Goal: Transaction & Acquisition: Book appointment/travel/reservation

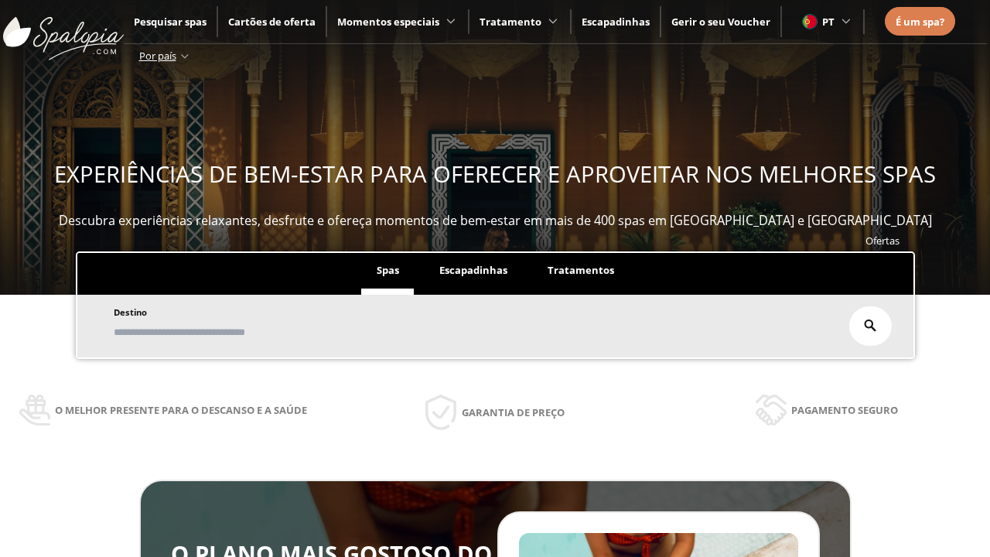
click at [473, 270] on span "Escapadinhas" at bounding box center [473, 270] width 68 height 14
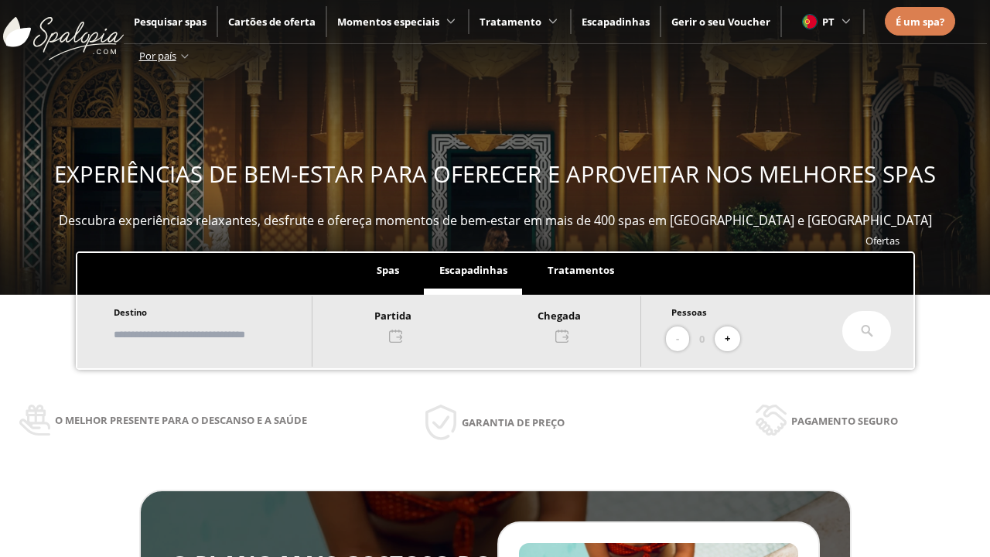
click at [219, 334] on input "text" at bounding box center [205, 334] width 193 height 27
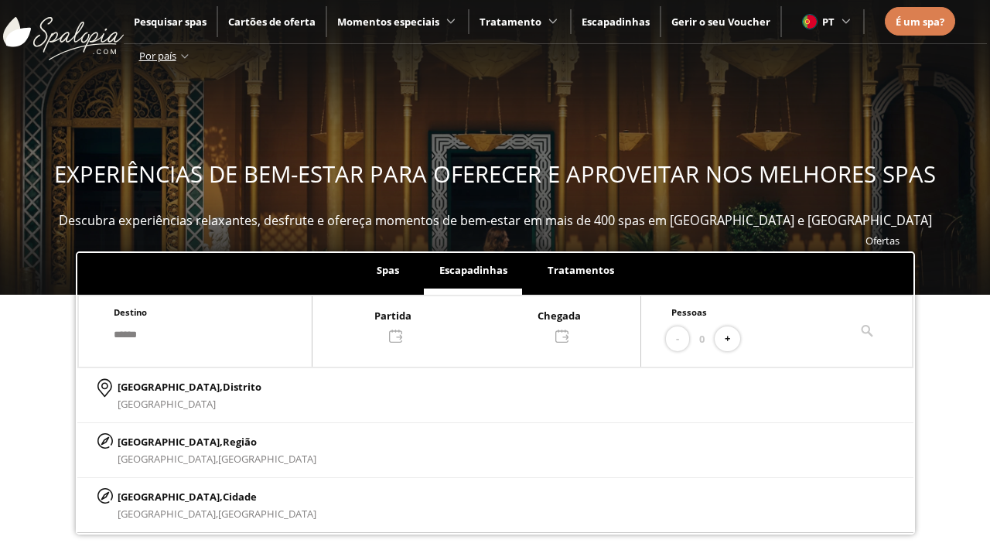
type input "******"
click at [223, 496] on span "Cidade" at bounding box center [240, 497] width 34 height 14
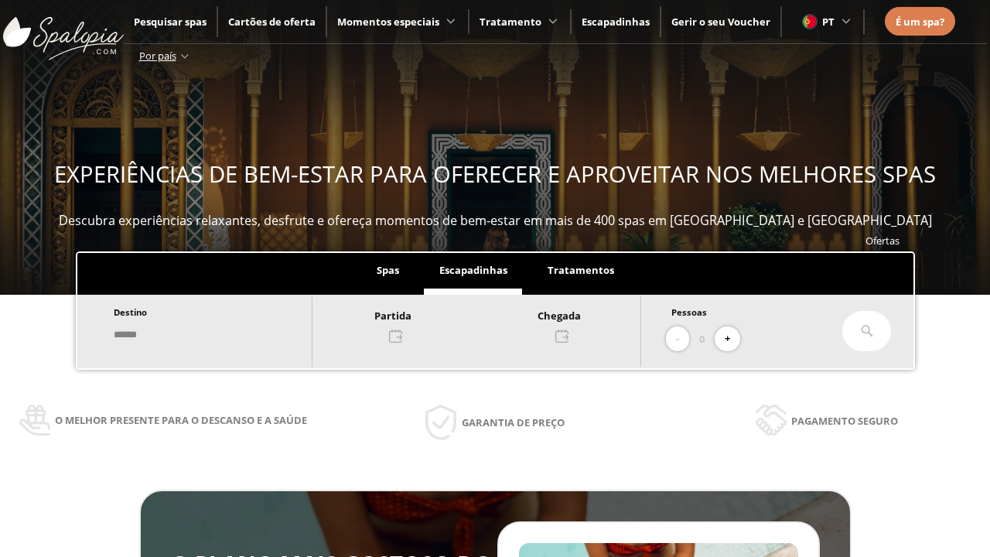
click at [494, 324] on div at bounding box center [477, 324] width 328 height 37
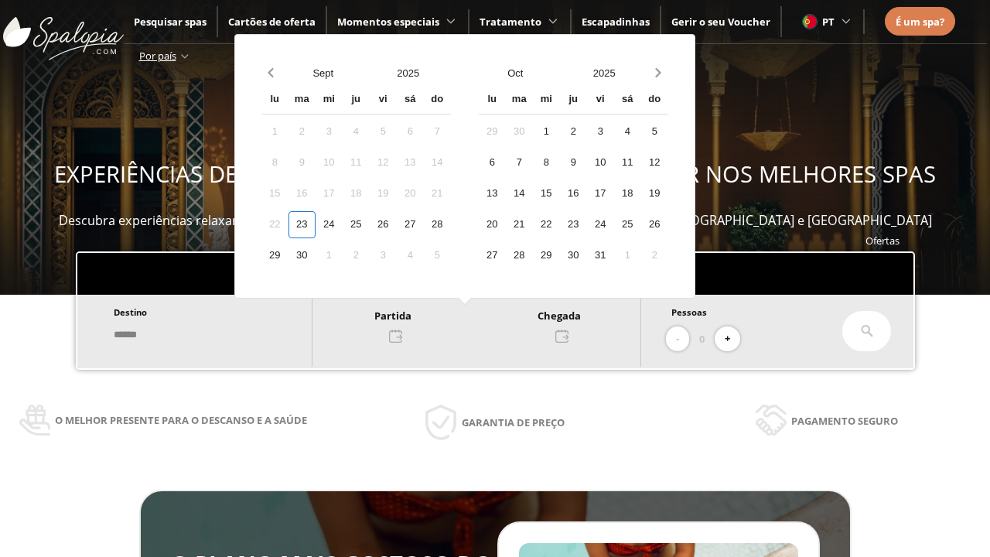
click at [370, 224] on div "25" at bounding box center [356, 224] width 27 height 27
click at [397, 224] on div "26" at bounding box center [383, 224] width 27 height 27
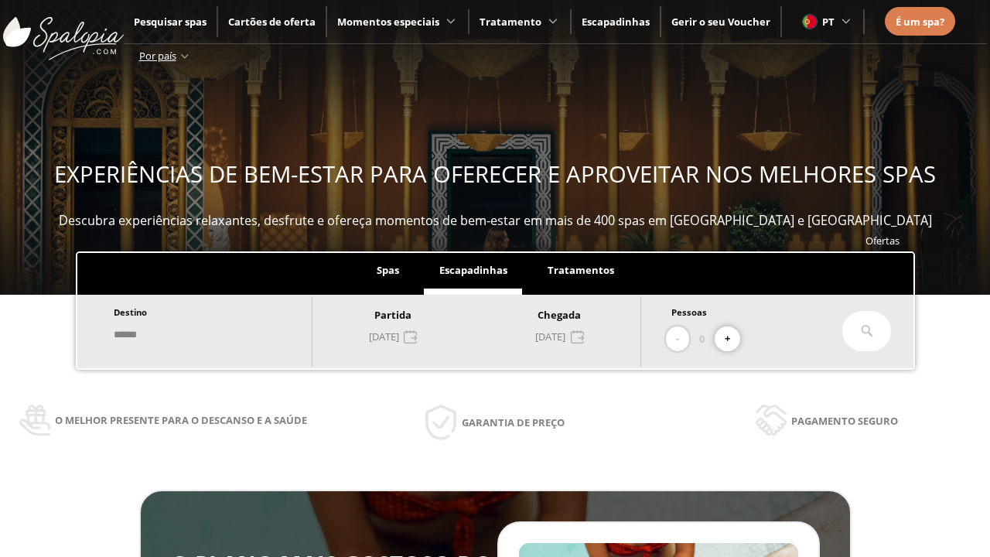
click at [733, 339] on button "+" at bounding box center [728, 340] width 26 height 26
click at [867, 331] on icon at bounding box center [867, 331] width 12 height 12
